Goal: Navigation & Orientation: Find specific page/section

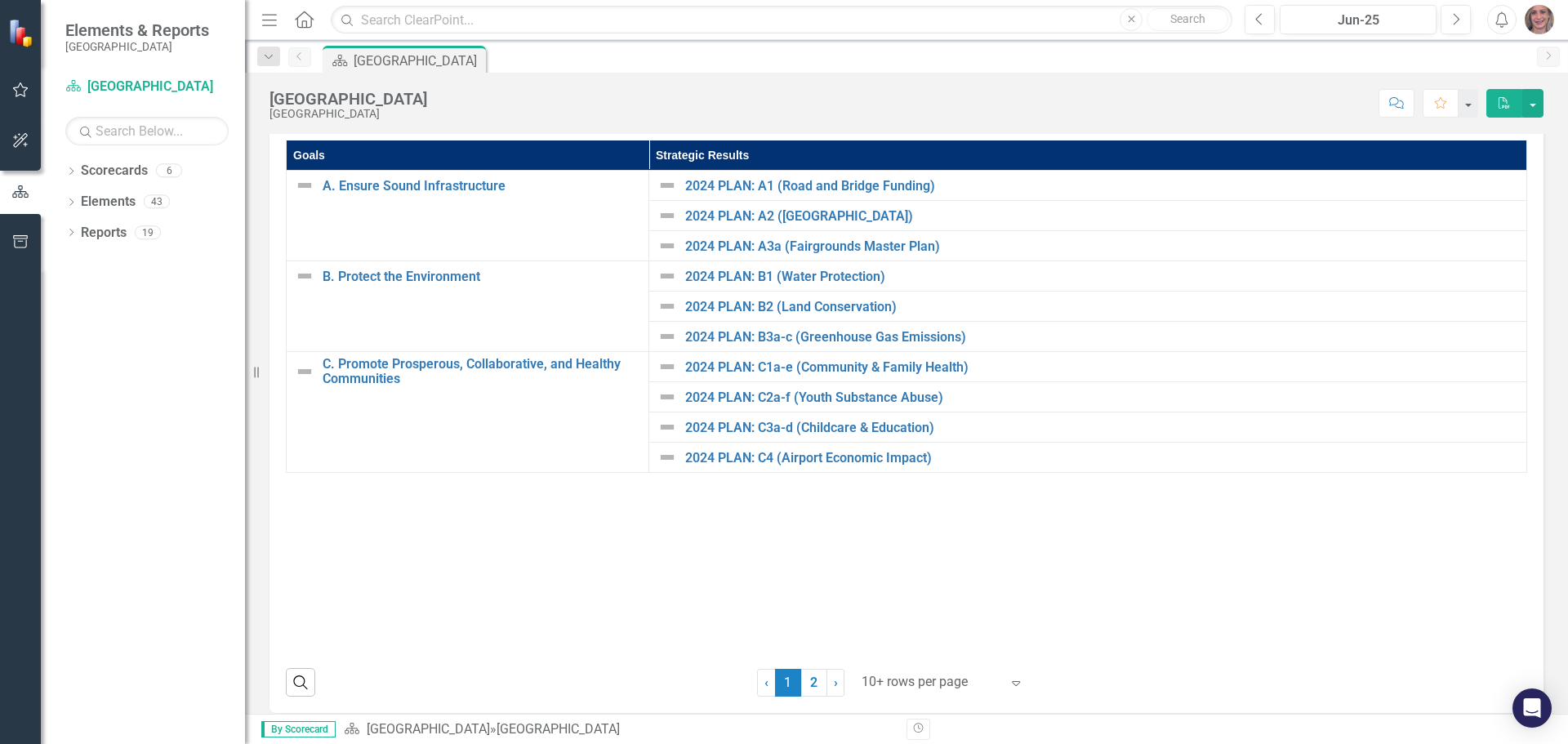
scroll to position [288, 0]
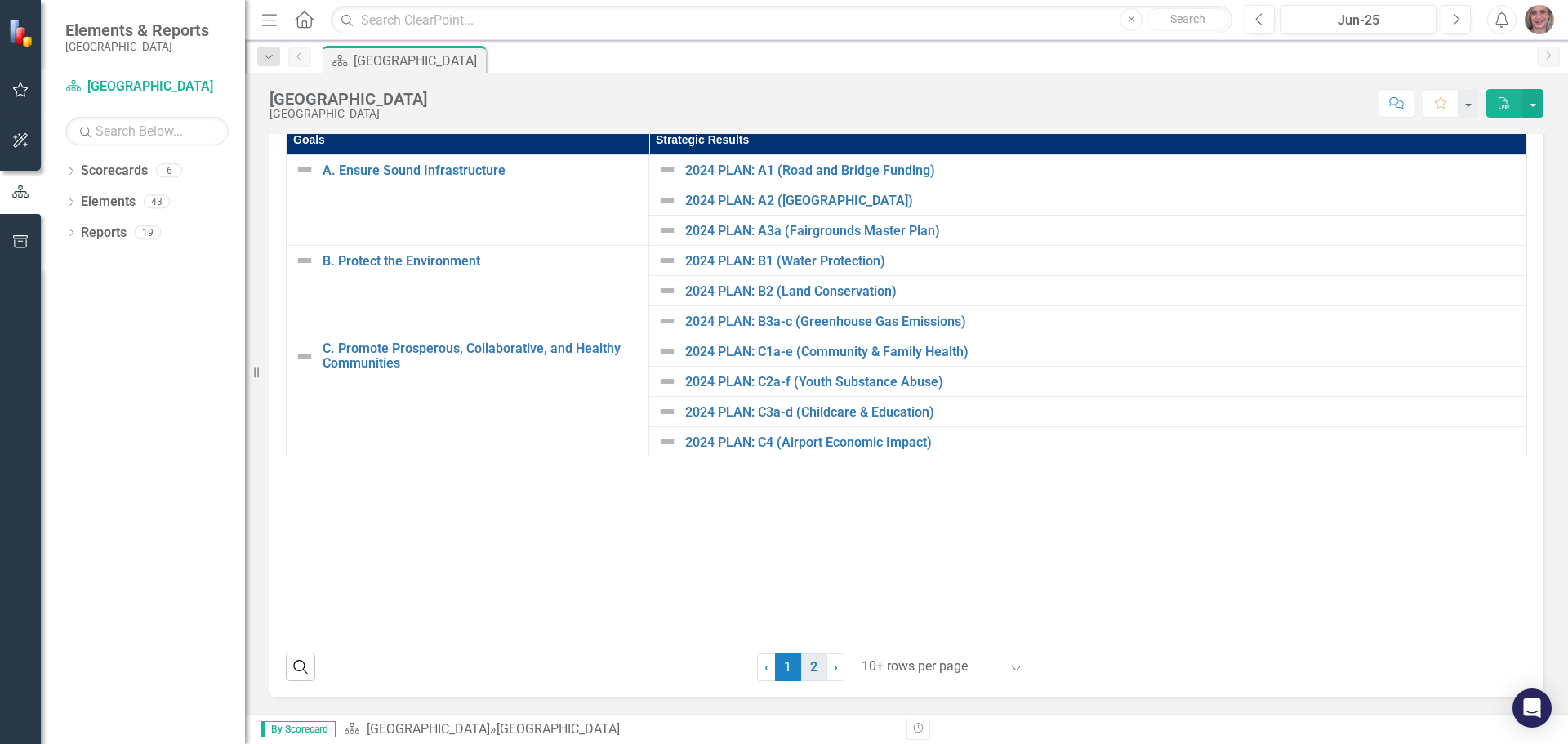
click at [810, 671] on link "2" at bounding box center [814, 667] width 26 height 28
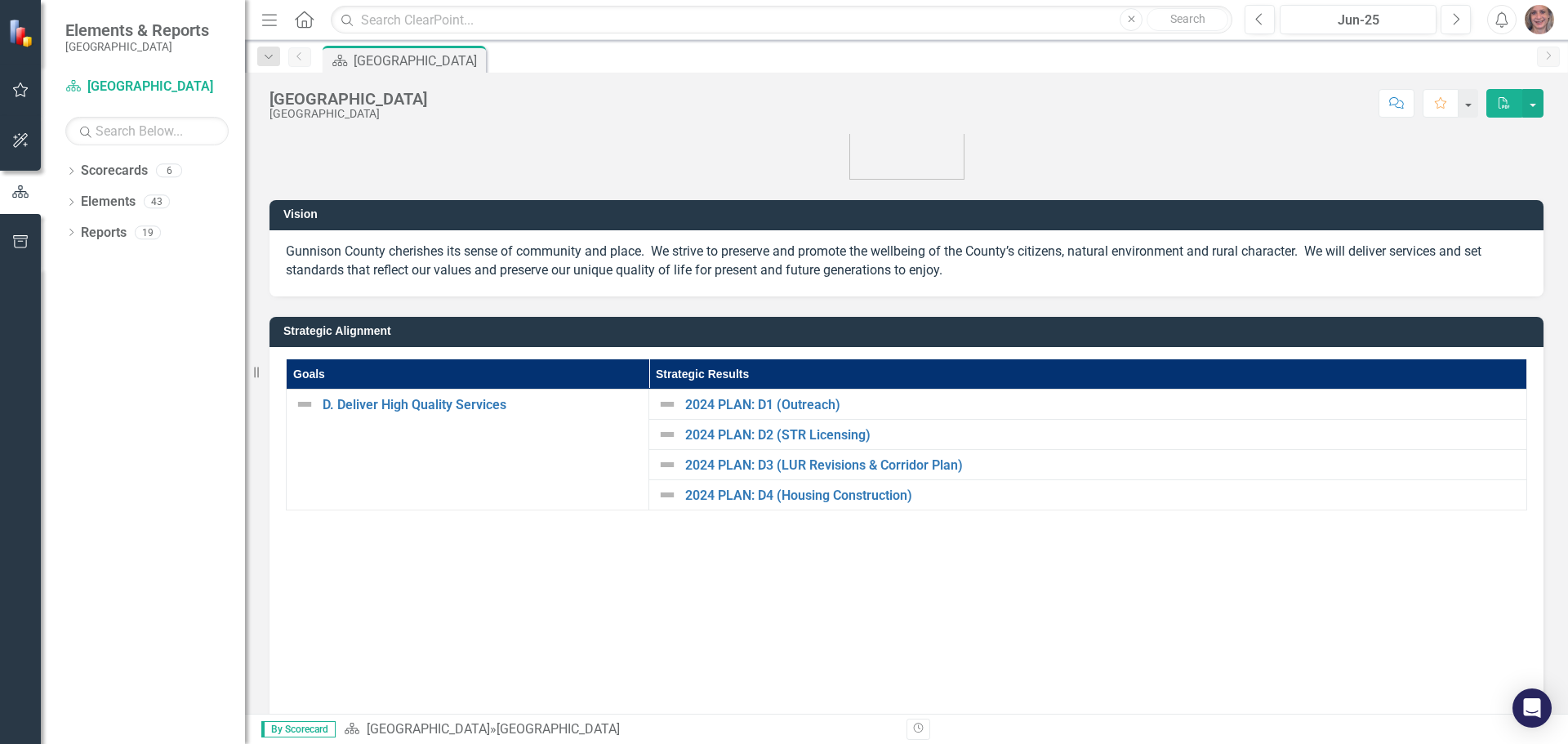
scroll to position [0, 0]
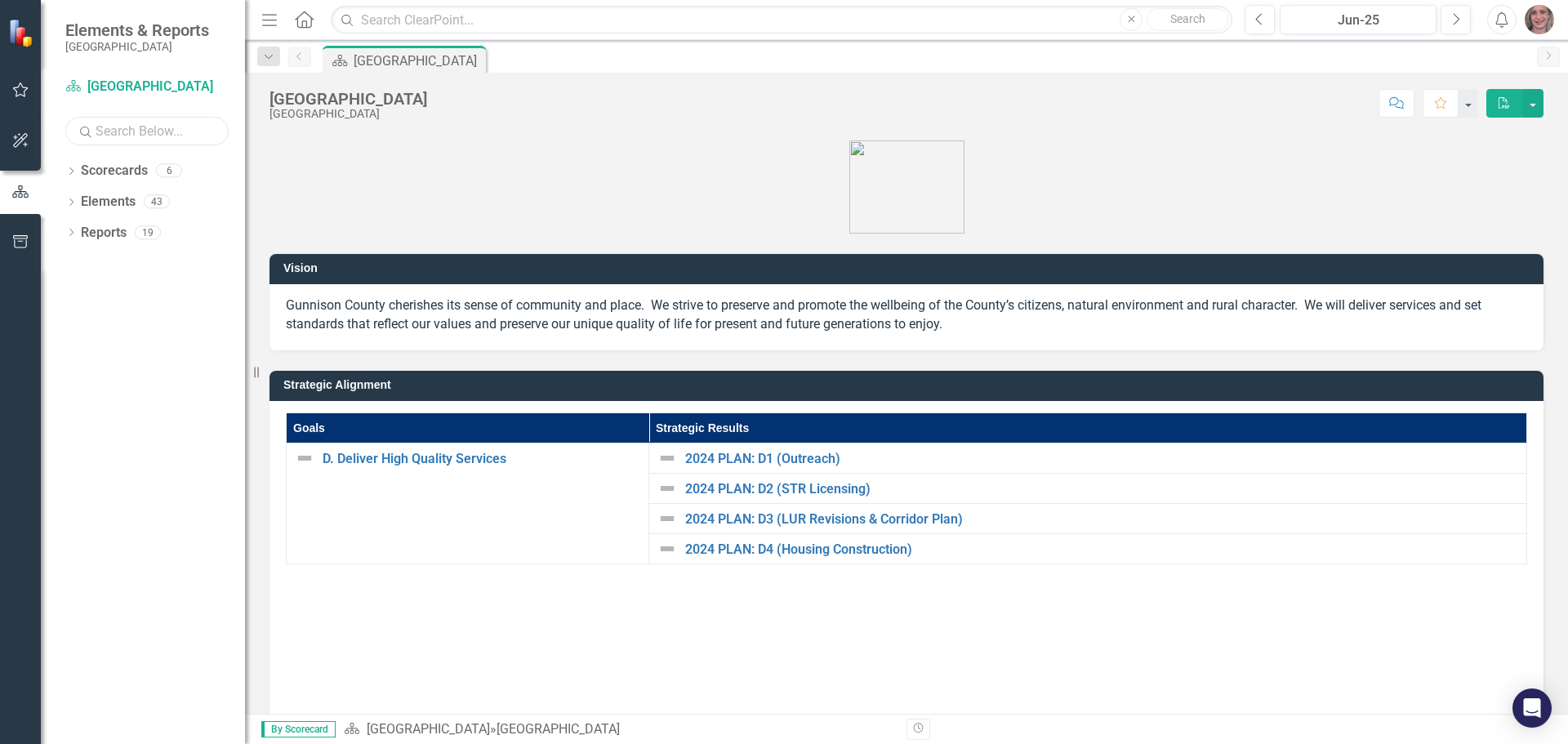
click at [167, 127] on input "text" at bounding box center [147, 131] width 163 height 29
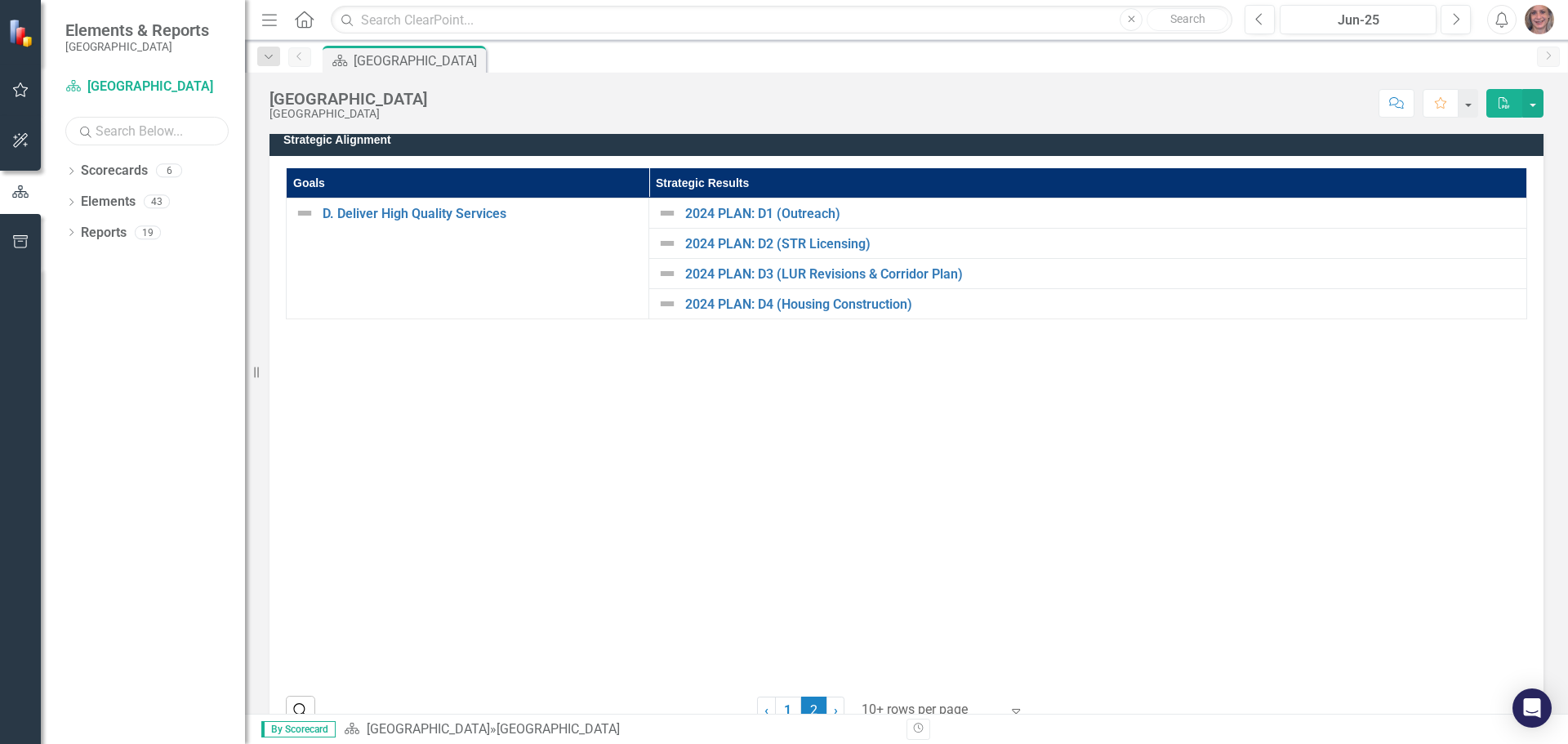
scroll to position [288, 0]
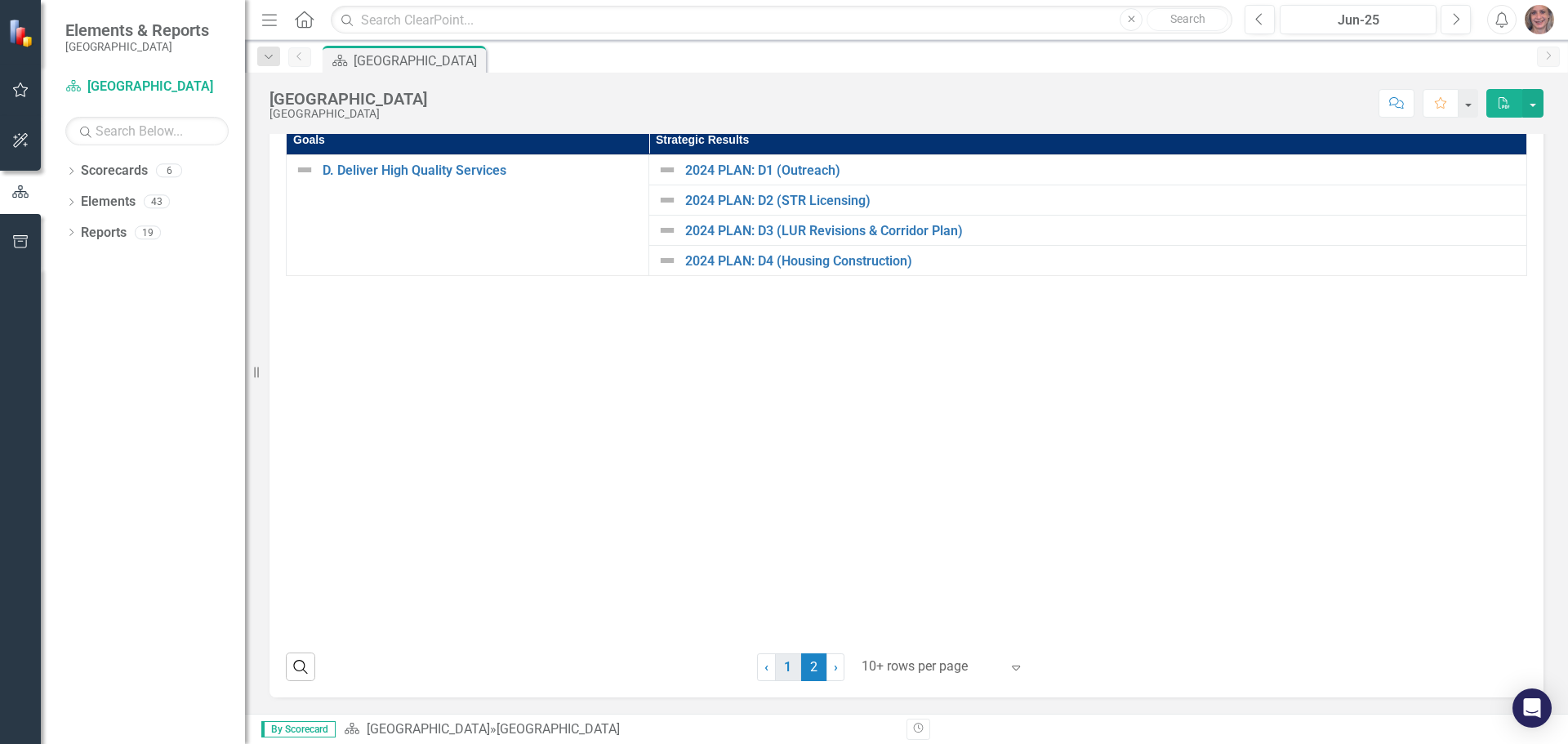
click at [780, 667] on link "1" at bounding box center [788, 667] width 26 height 28
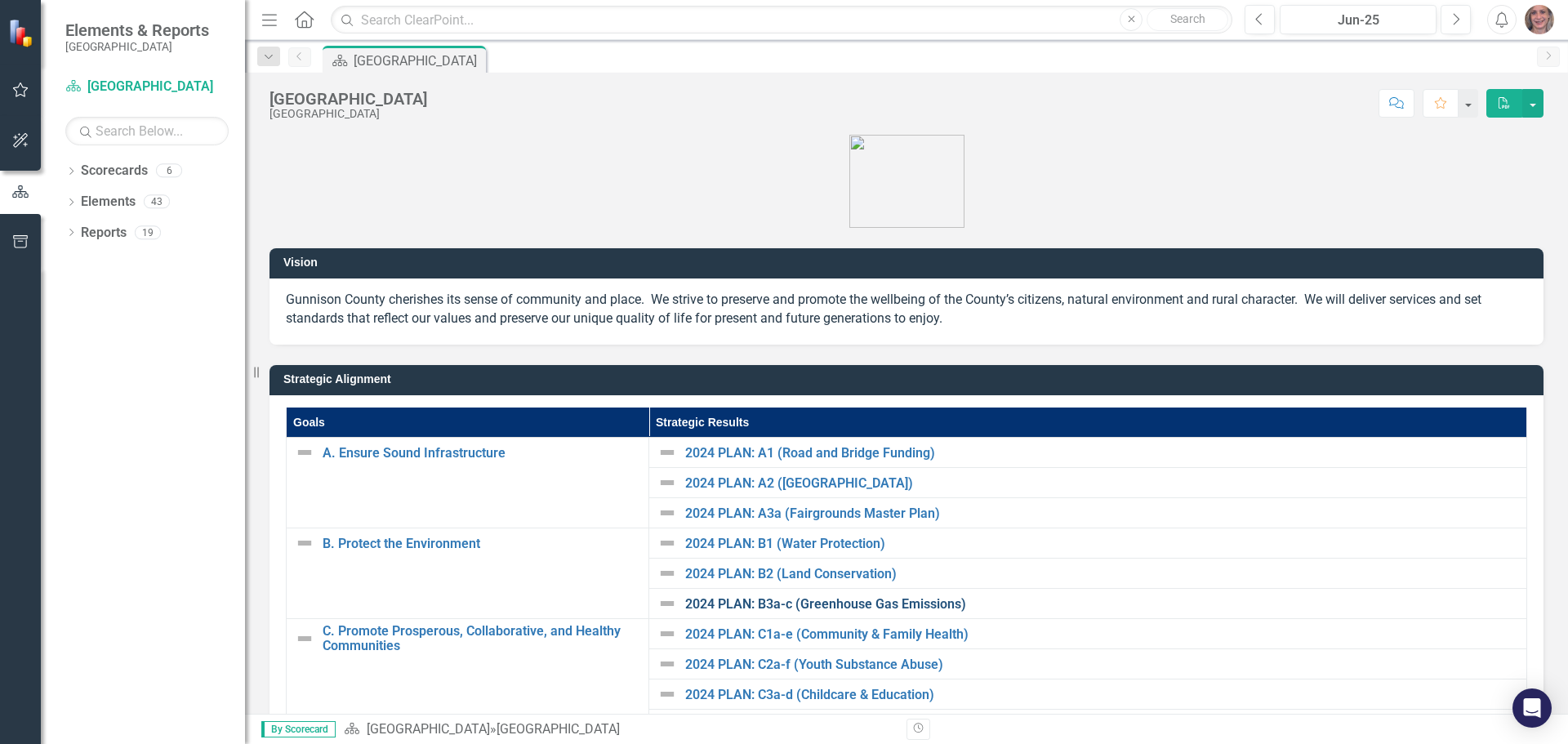
scroll to position [0, 0]
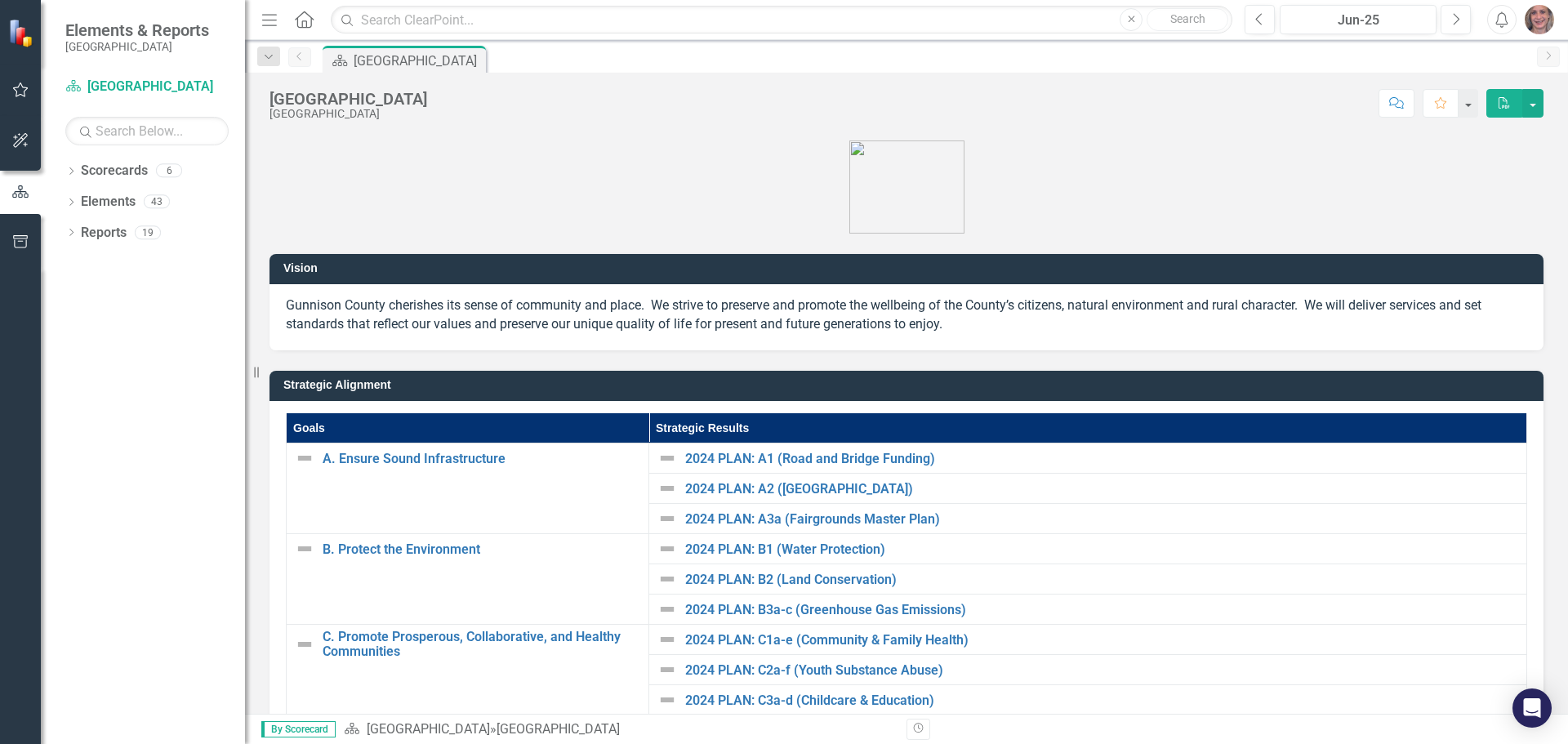
click at [306, 21] on icon "Home" at bounding box center [304, 19] width 21 height 17
click at [267, 58] on icon "Dropdown" at bounding box center [269, 57] width 15 height 12
click at [307, 129] on div "[GEOGRAPHIC_DATA]" at bounding box center [387, 133] width 188 height 21
click at [298, 58] on icon "Previous" at bounding box center [300, 56] width 13 height 10
click at [119, 236] on link "Reports" at bounding box center [103, 233] width 45 height 19
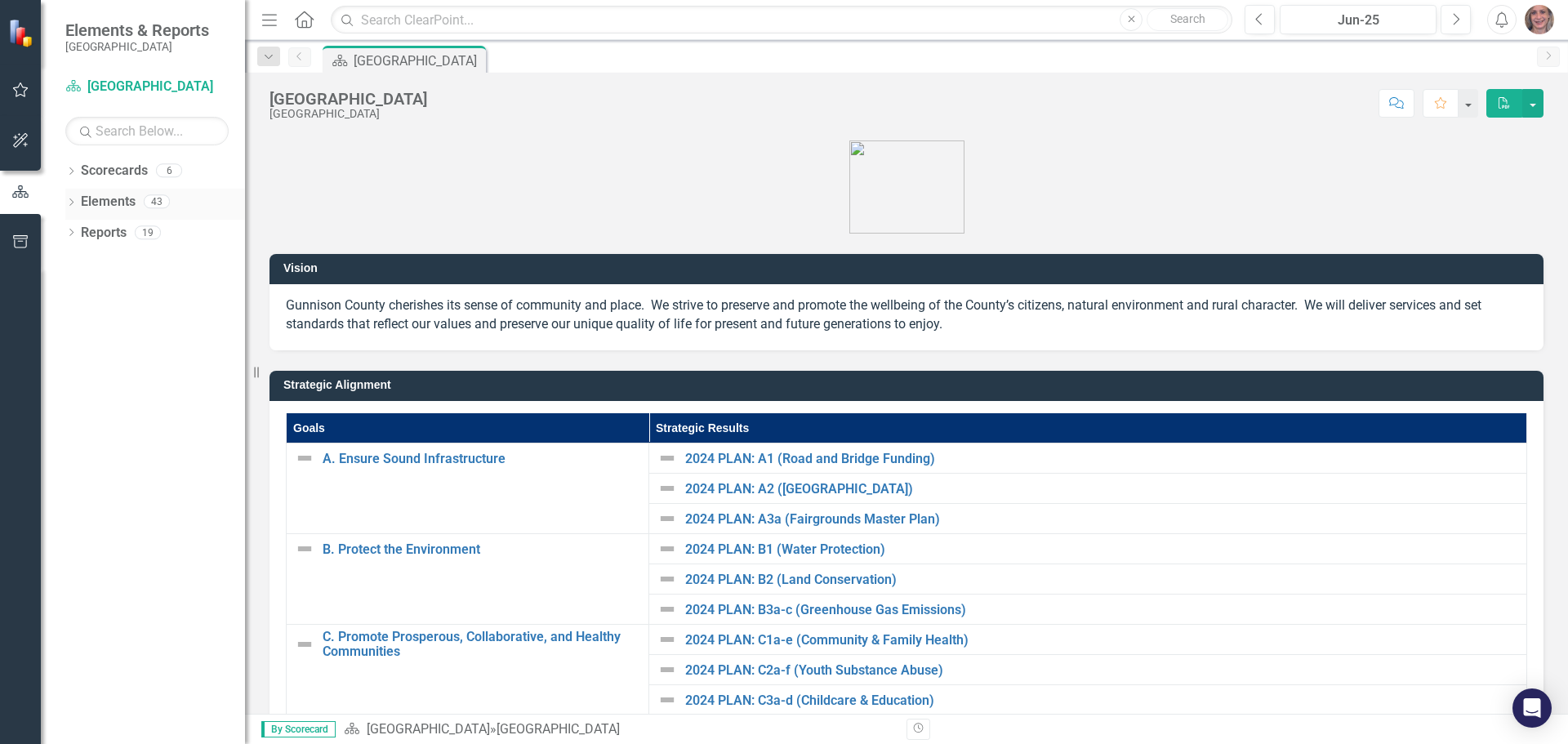
click at [120, 204] on link "Elements" at bounding box center [108, 202] width 54 height 19
click at [119, 174] on link "Scorecards" at bounding box center [114, 171] width 67 height 19
click at [18, 84] on icon "button" at bounding box center [21, 90] width 17 height 13
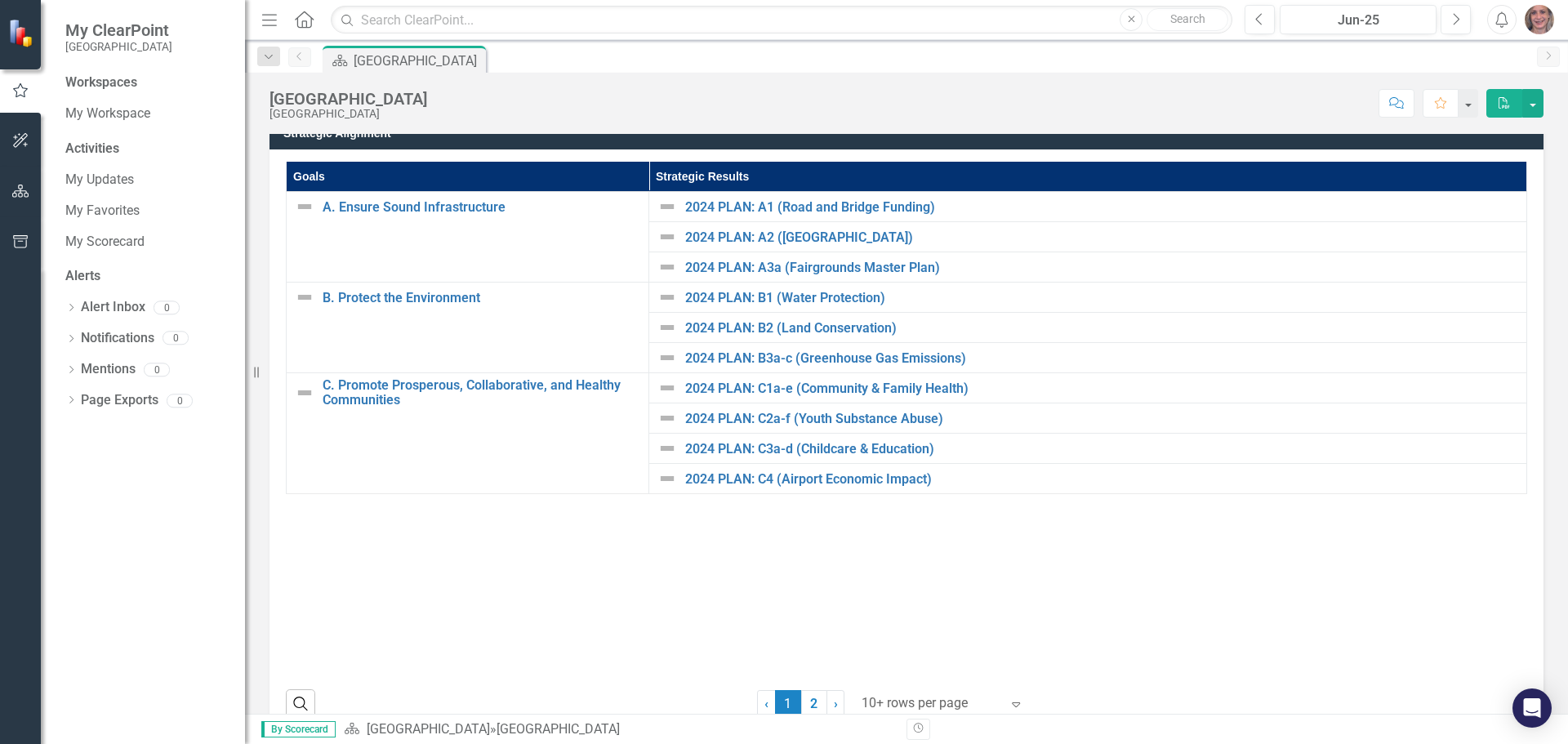
scroll to position [288, 0]
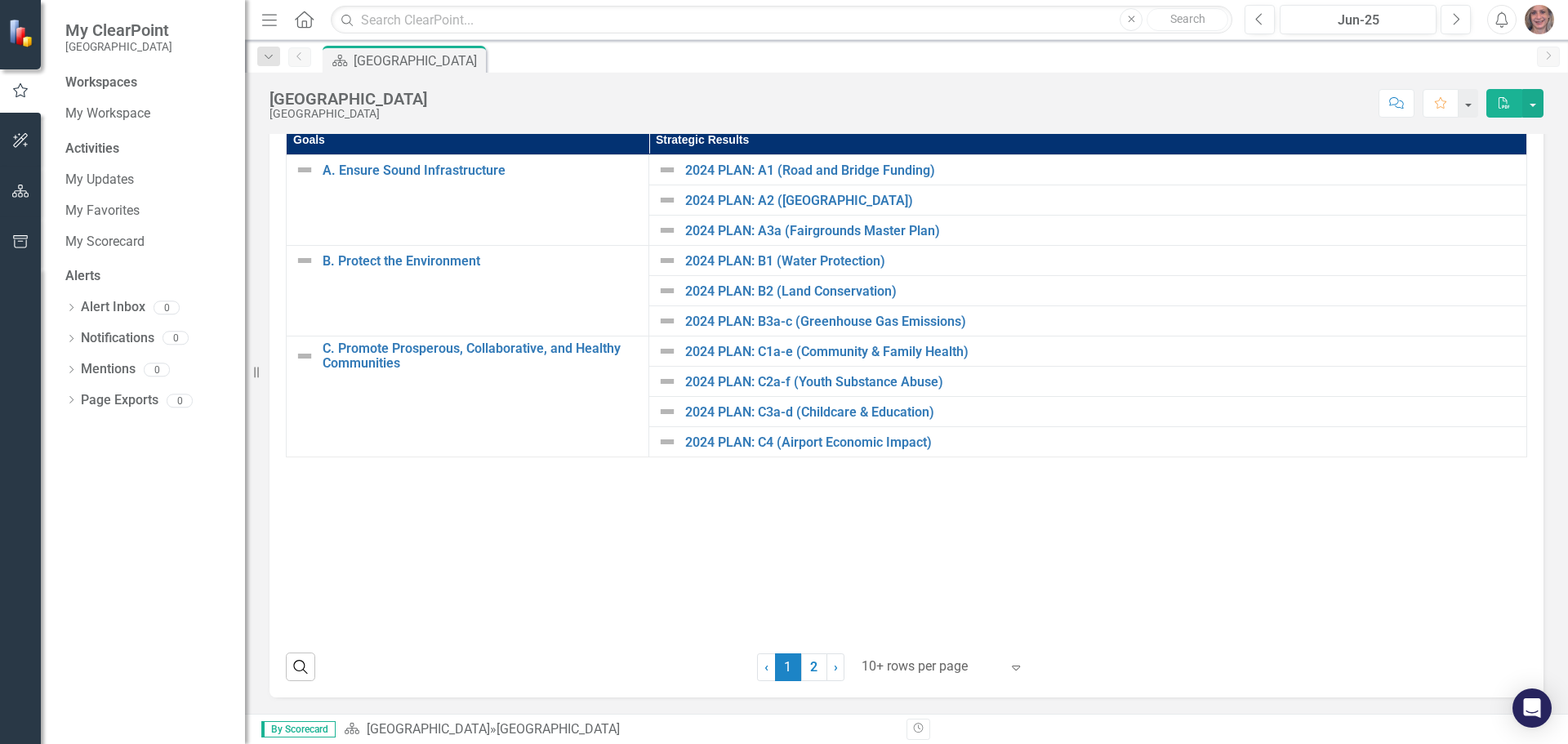
click at [298, 728] on span "By Scorecard" at bounding box center [298, 729] width 74 height 16
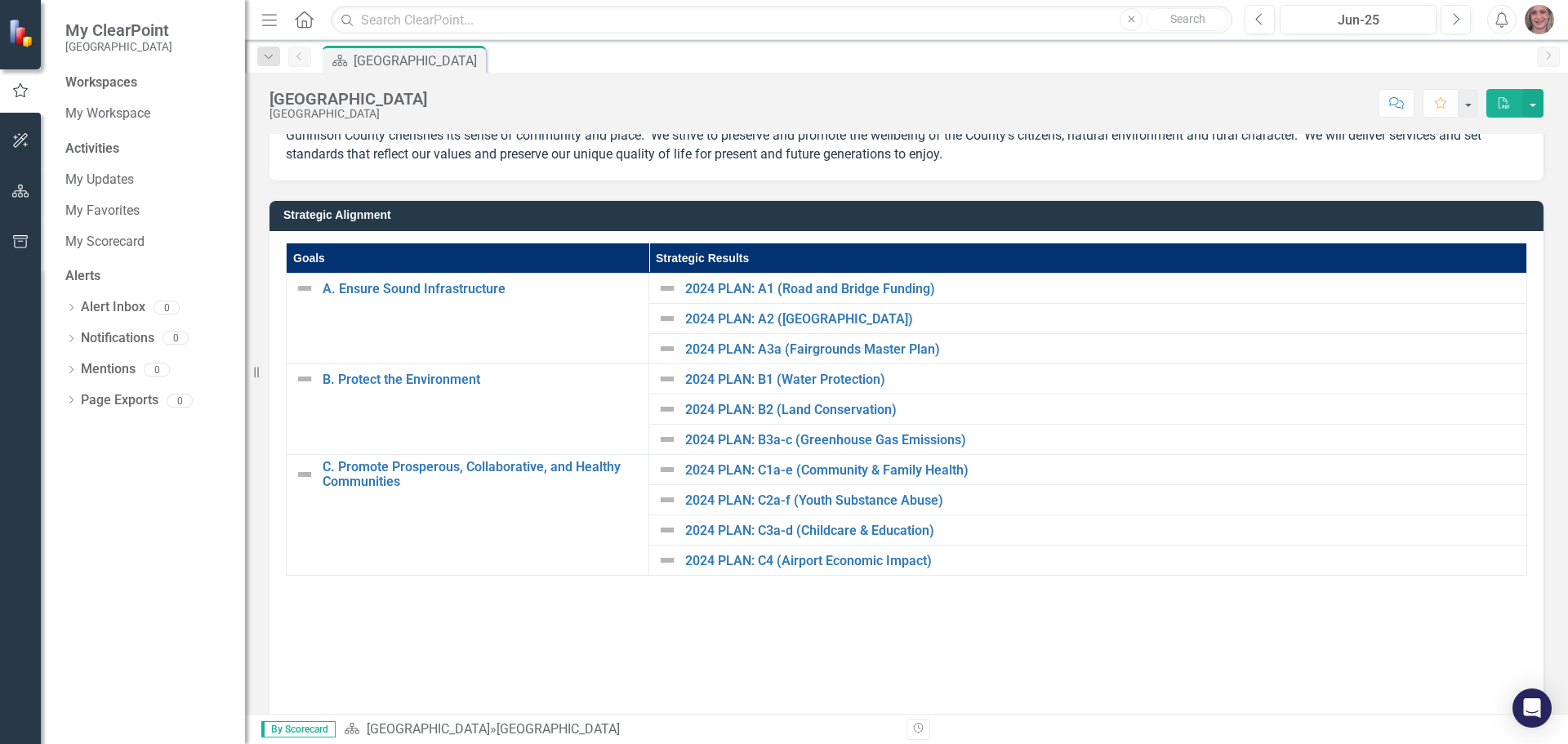
scroll to position [0, 0]
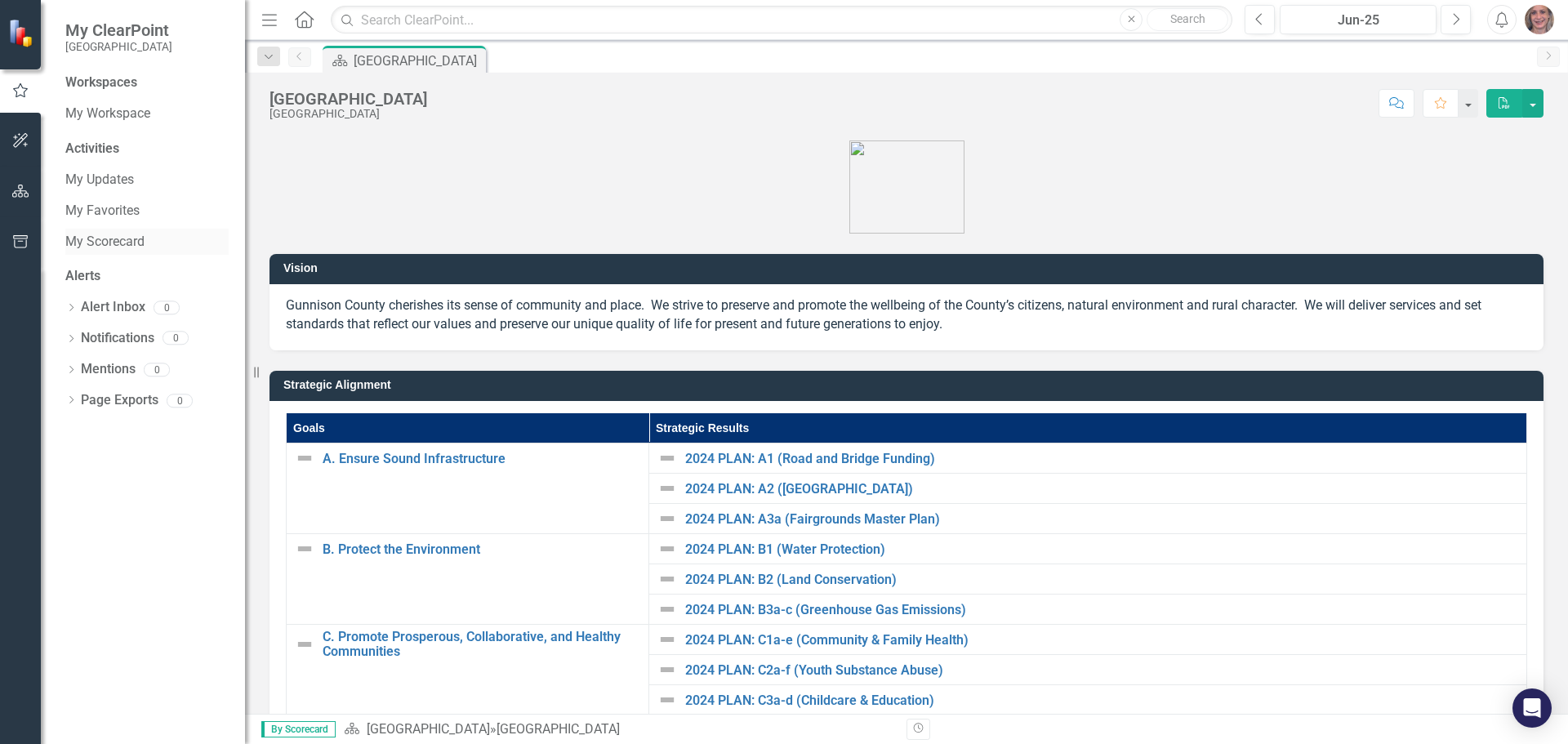
click at [105, 238] on link "My Scorecard" at bounding box center [147, 241] width 163 height 19
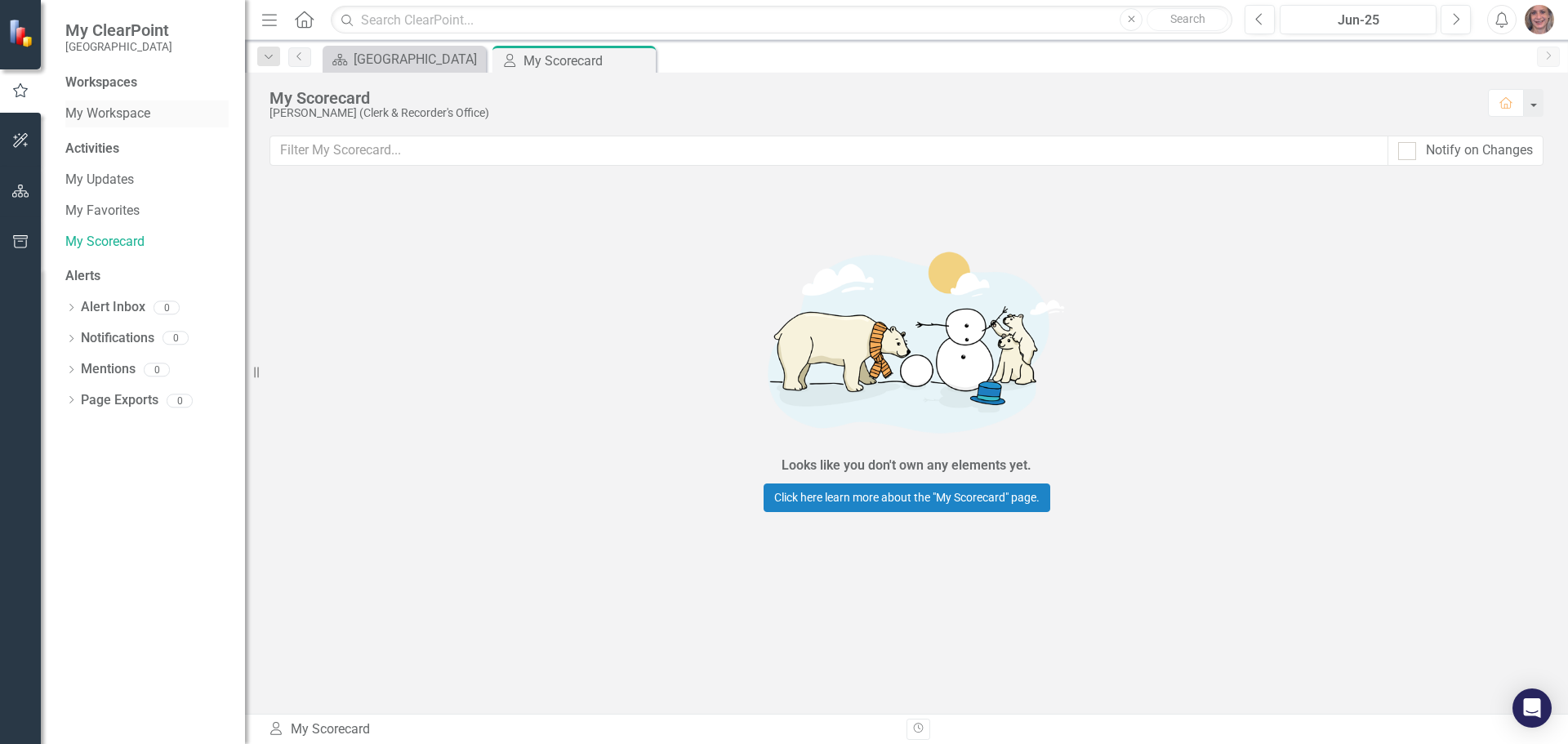
click at [115, 103] on div "My Workspace" at bounding box center [147, 114] width 163 height 27
click at [113, 82] on div "Workspaces" at bounding box center [101, 82] width 72 height 19
click at [17, 40] on img at bounding box center [22, 33] width 29 height 29
click at [264, 16] on icon "Menu" at bounding box center [269, 19] width 21 height 17
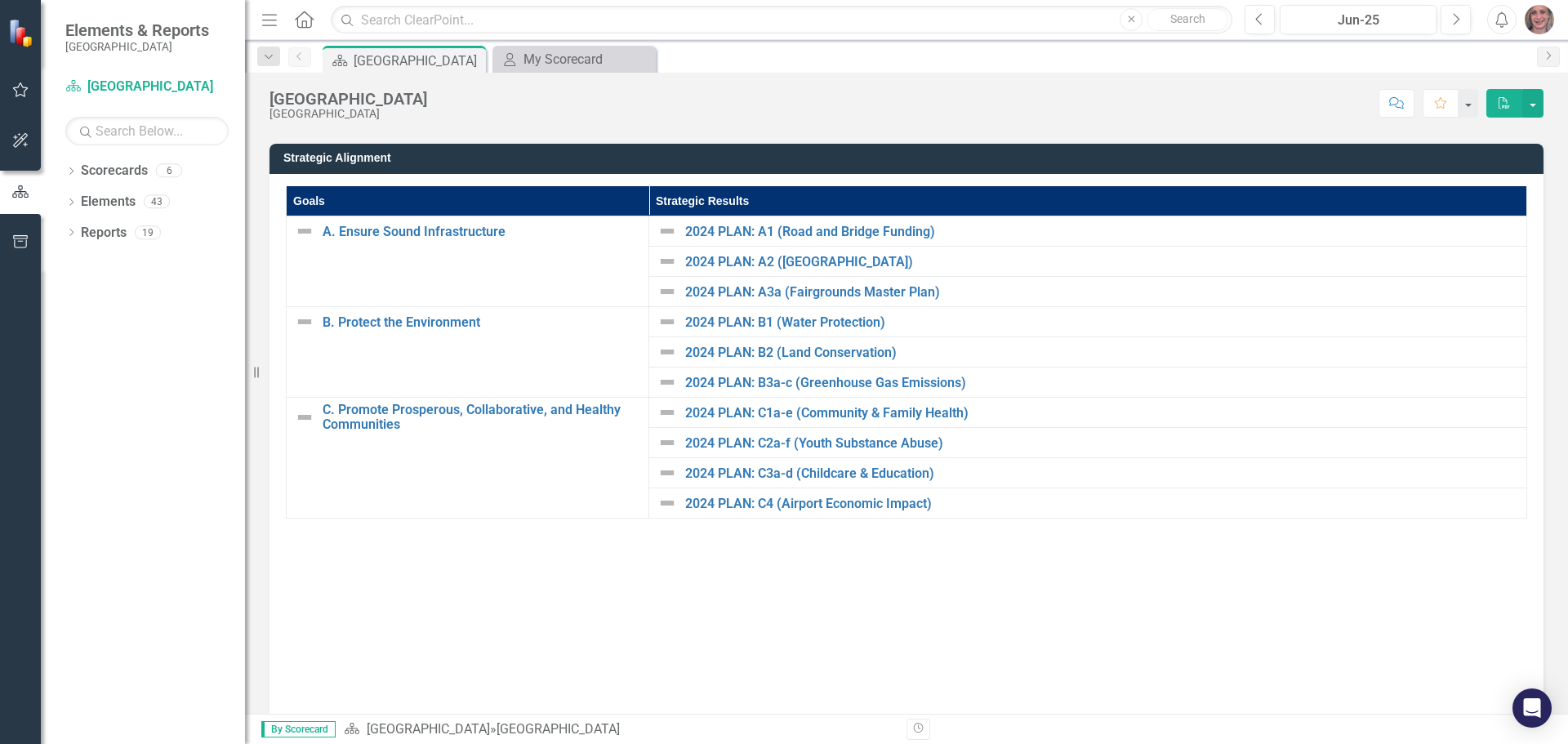
scroll to position [245, 0]
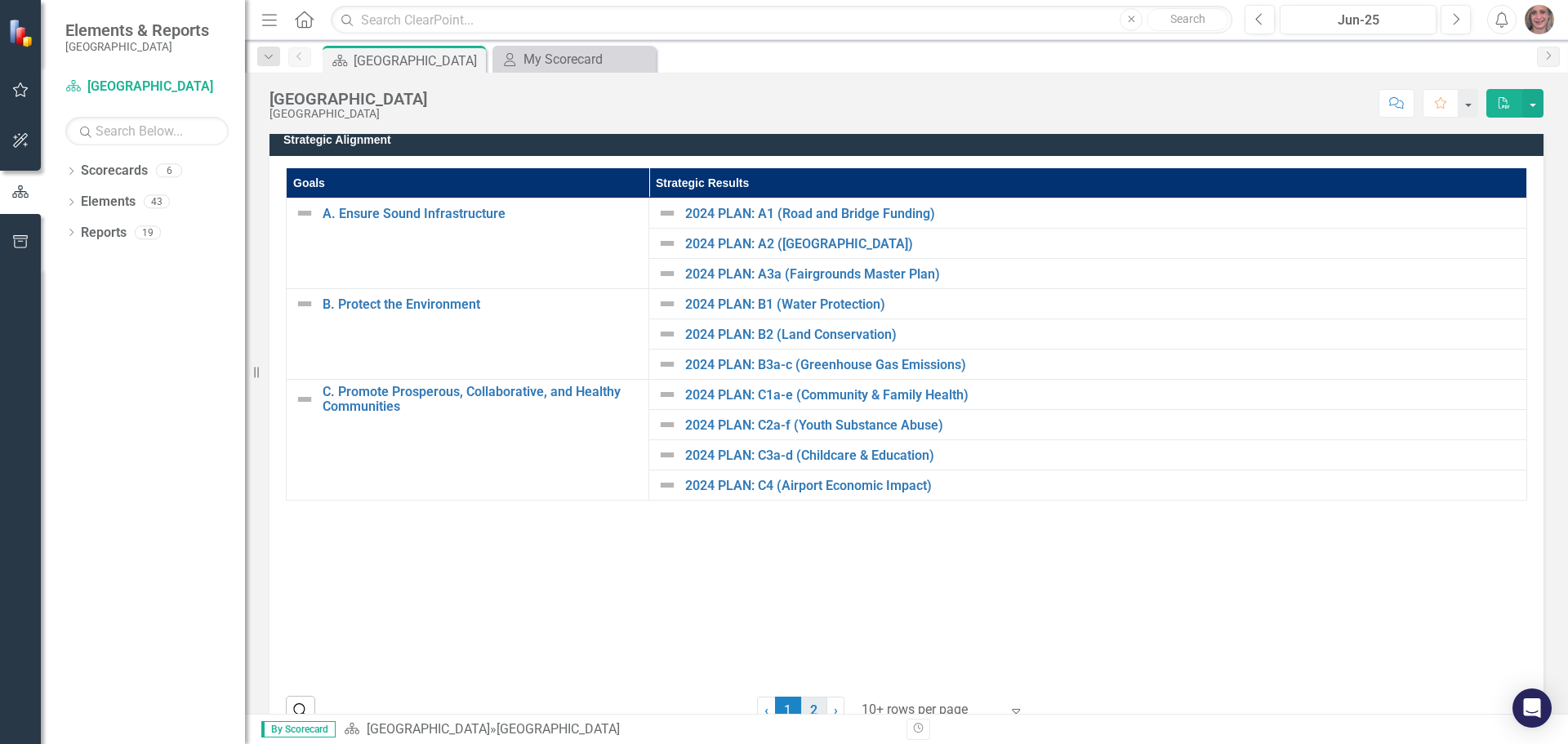
click at [809, 704] on link "2" at bounding box center [814, 710] width 26 height 28
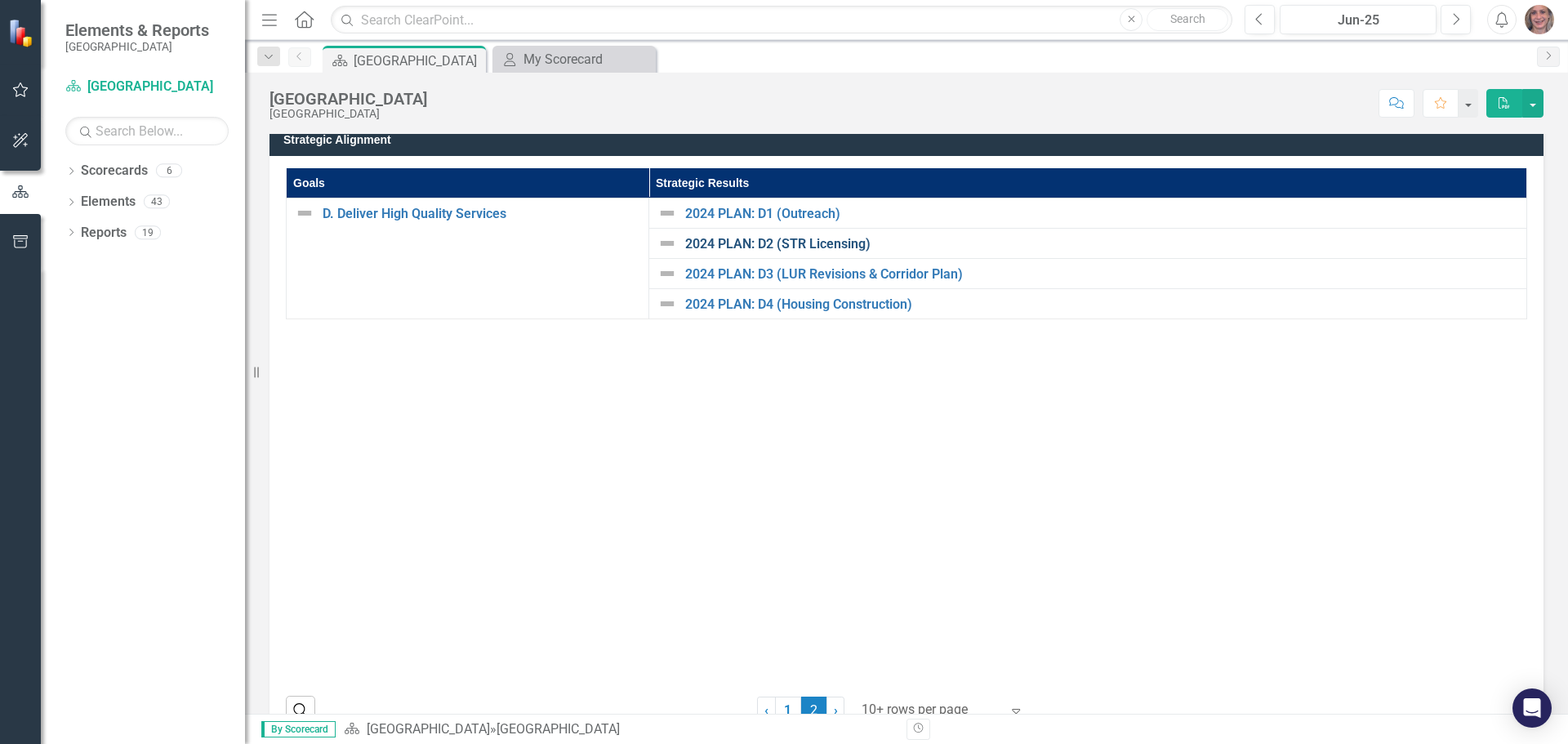
click at [791, 244] on link "2024 PLAN: D2 (STR Licensing)" at bounding box center [1101, 244] width 833 height 15
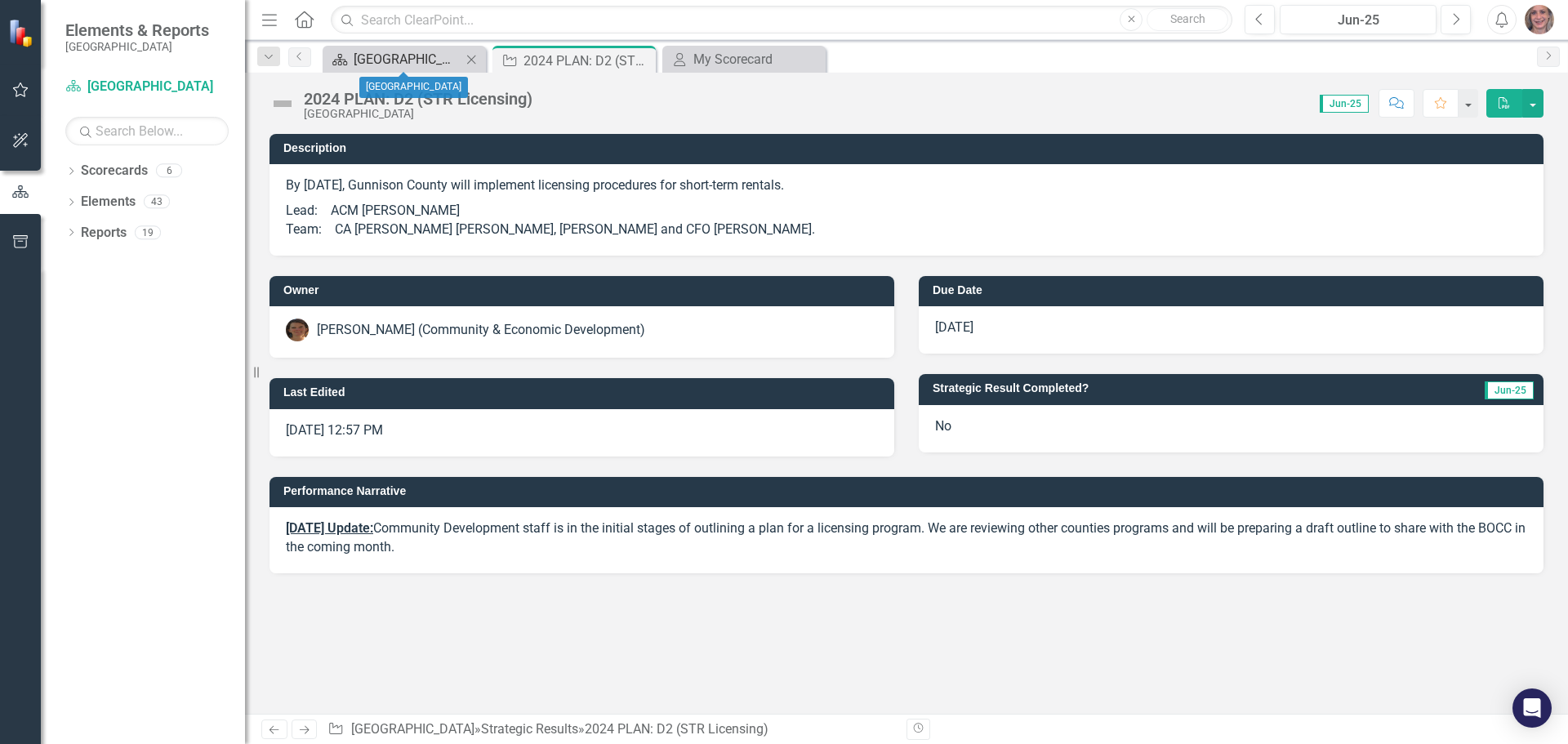
click at [366, 54] on div "[GEOGRAPHIC_DATA]" at bounding box center [407, 58] width 108 height 21
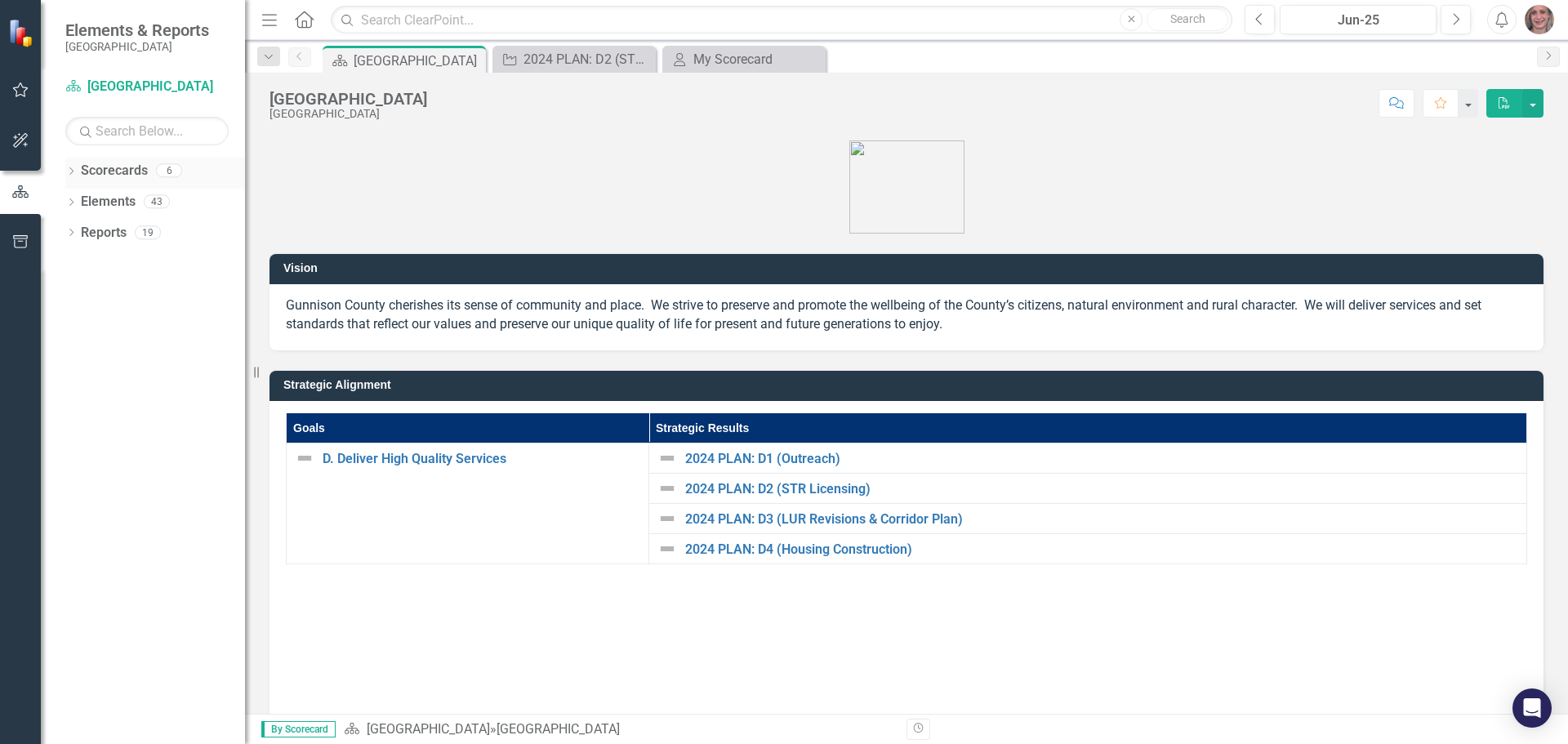
click at [71, 173] on icon at bounding box center [71, 171] width 4 height 7
click at [78, 199] on icon "Dropdown" at bounding box center [79, 201] width 12 height 10
click at [95, 229] on icon "Dropdown" at bounding box center [96, 232] width 12 height 10
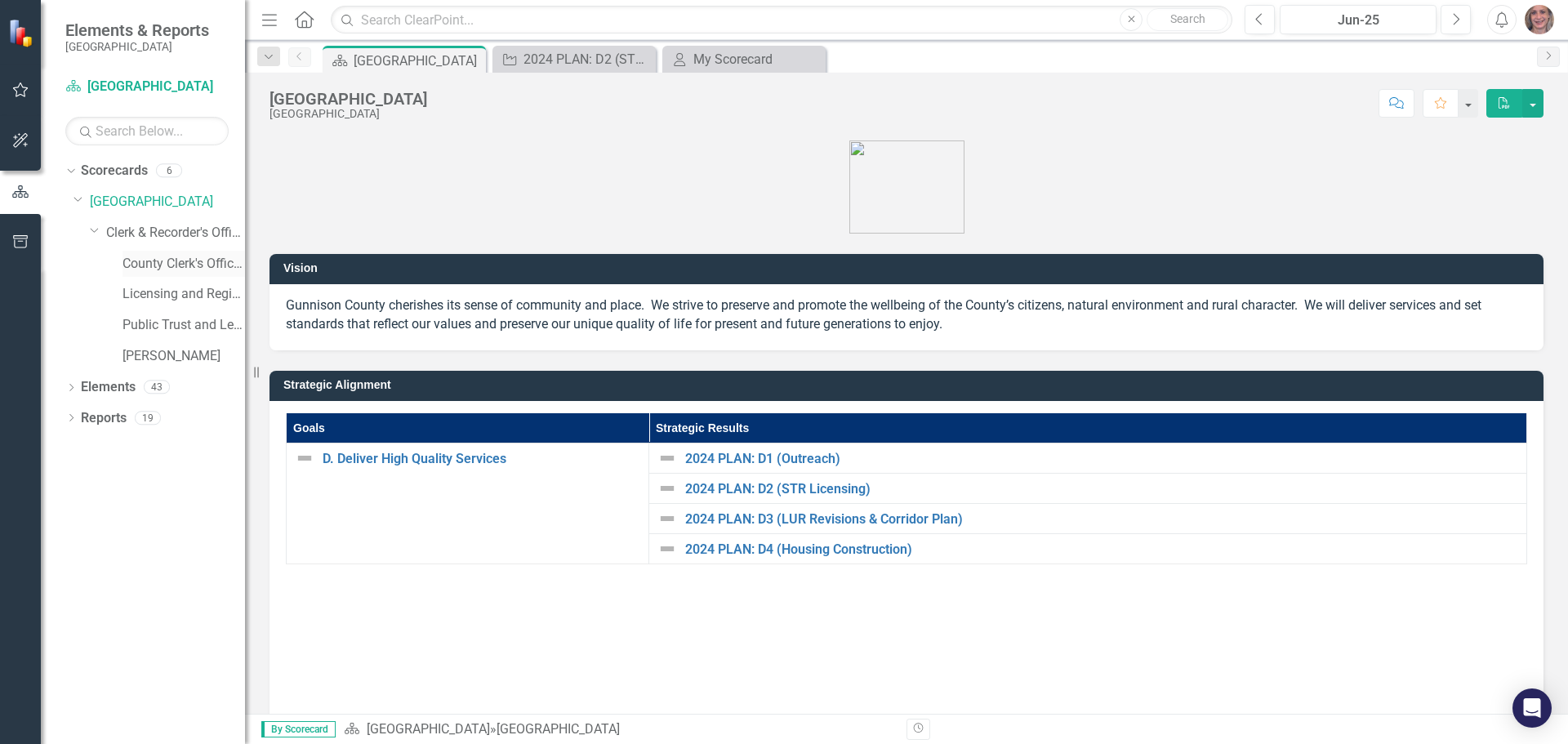
click at [164, 264] on link "County Clerk's Office Program" at bounding box center [184, 264] width 123 height 19
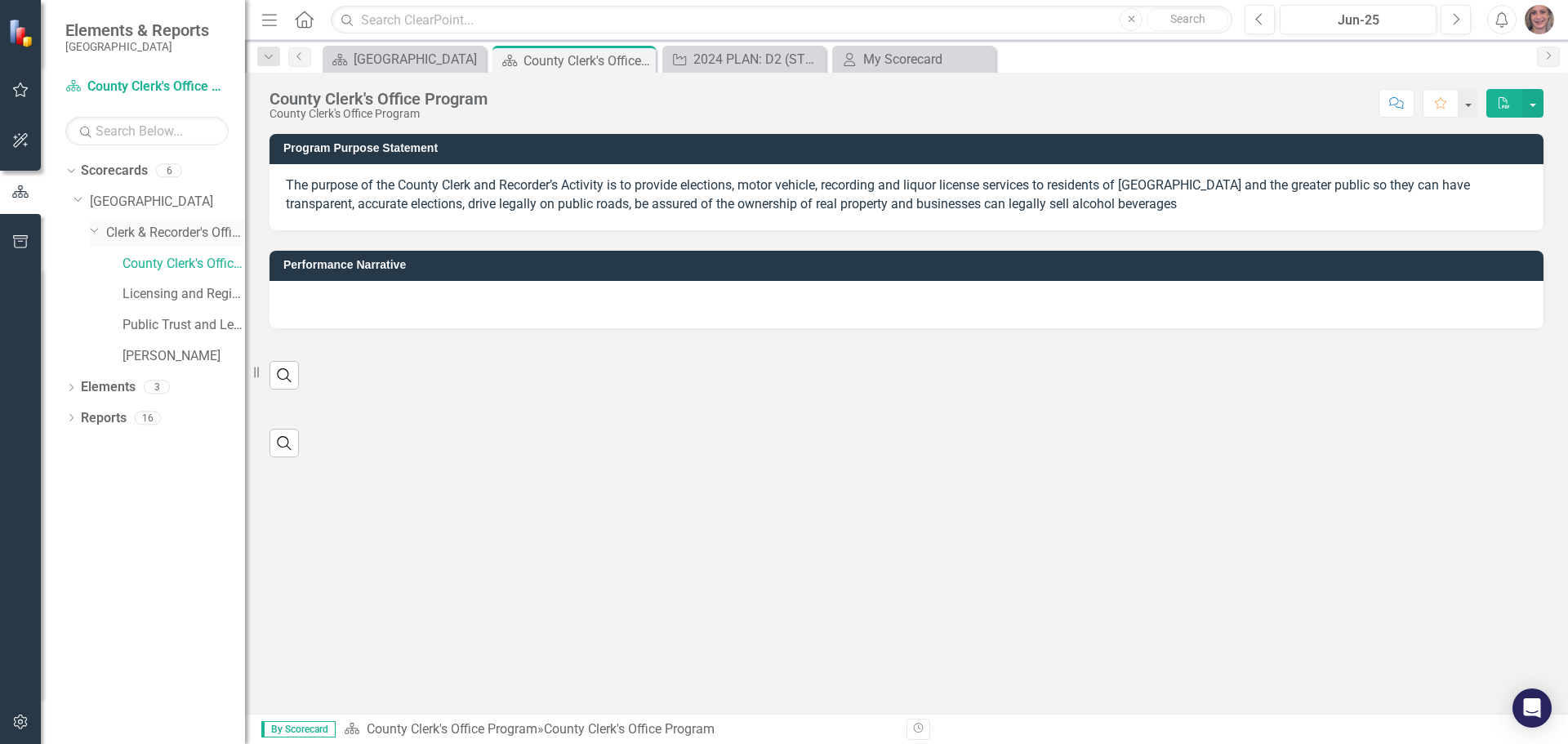
click at [171, 236] on link "Clerk & Recorder's Office" at bounding box center [176, 233] width 138 height 19
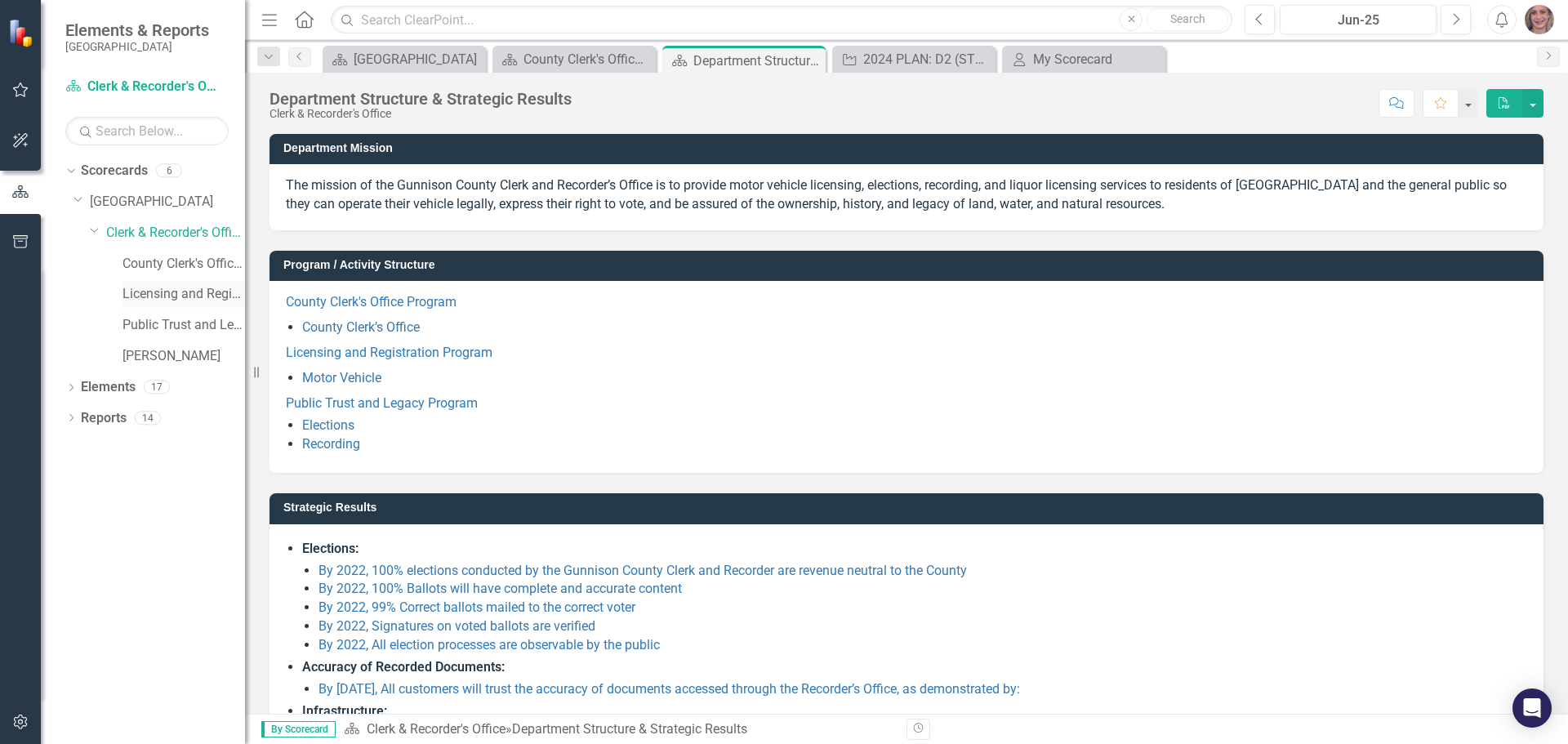
click at [177, 292] on link "Licensing and Registration Program" at bounding box center [184, 294] width 123 height 19
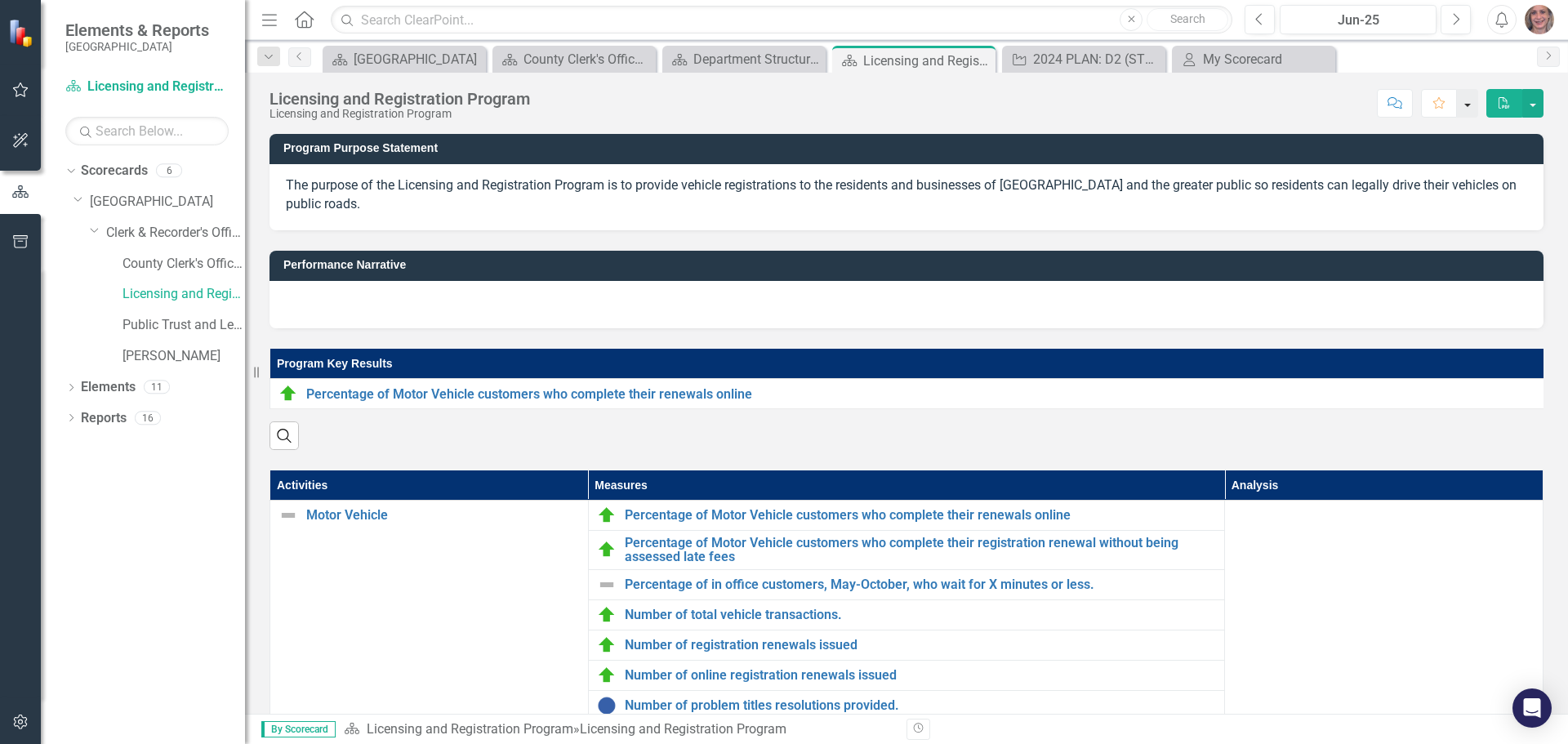
click at [1471, 104] on button "button" at bounding box center [1467, 103] width 21 height 29
click at [1429, 161] on link "Home Set As Home" at bounding box center [1412, 163] width 129 height 30
